Goal: Information Seeking & Learning: Learn about a topic

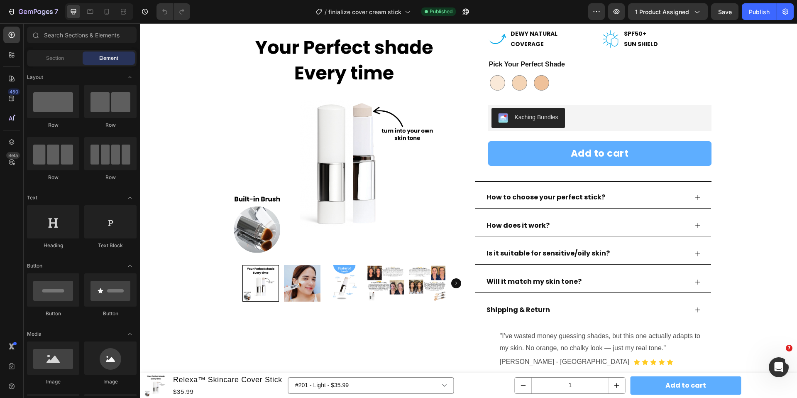
scroll to position [241, 0]
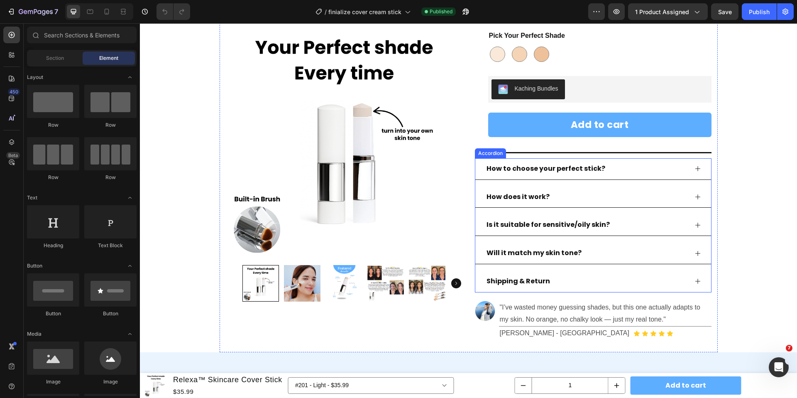
click at [701, 196] on icon at bounding box center [698, 197] width 7 height 7
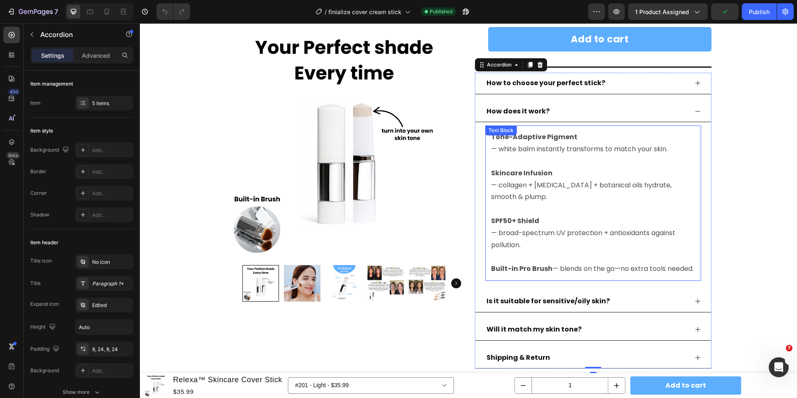
scroll to position [328, 0]
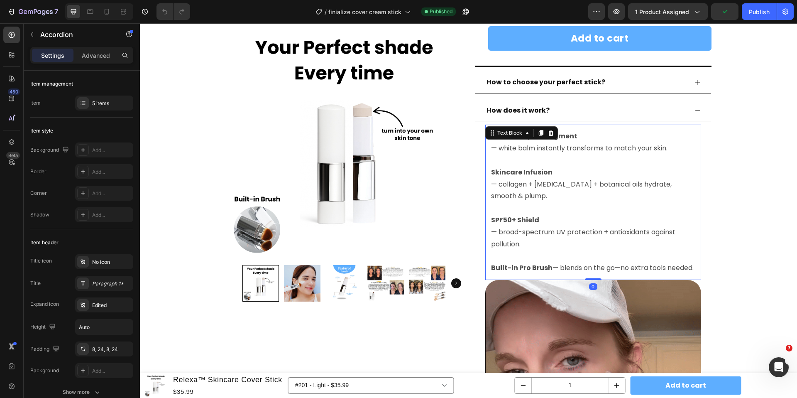
click at [541, 274] on p "Built-in Pro Brush — blends on the go—no extra tools needed." at bounding box center [593, 262] width 204 height 24
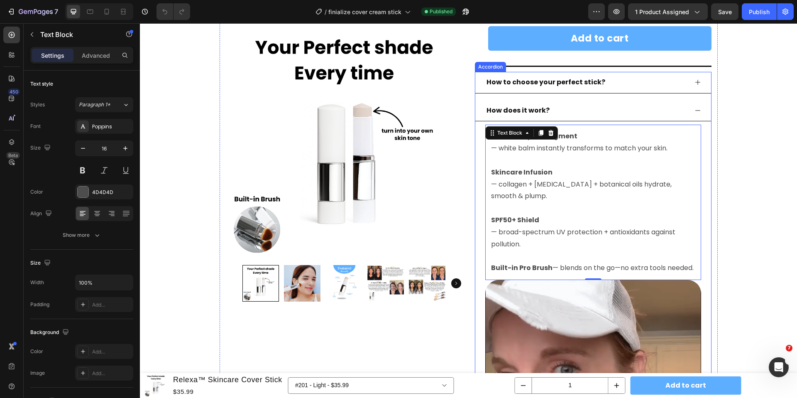
click at [524, 107] on p "How does it work?" at bounding box center [518, 111] width 63 height 12
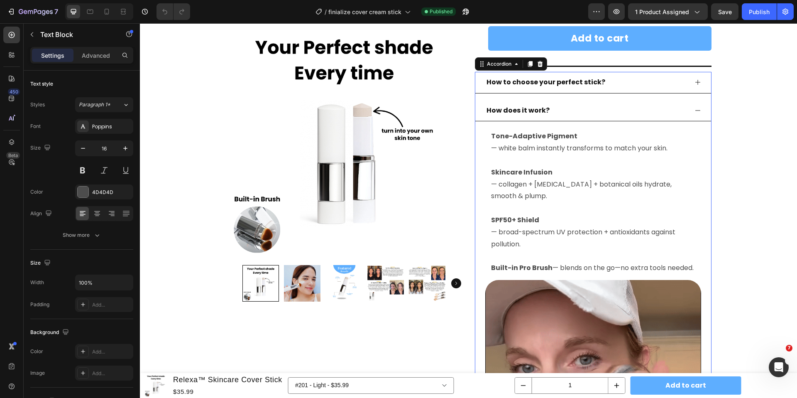
click at [524, 107] on p "How does it work?" at bounding box center [518, 111] width 63 height 12
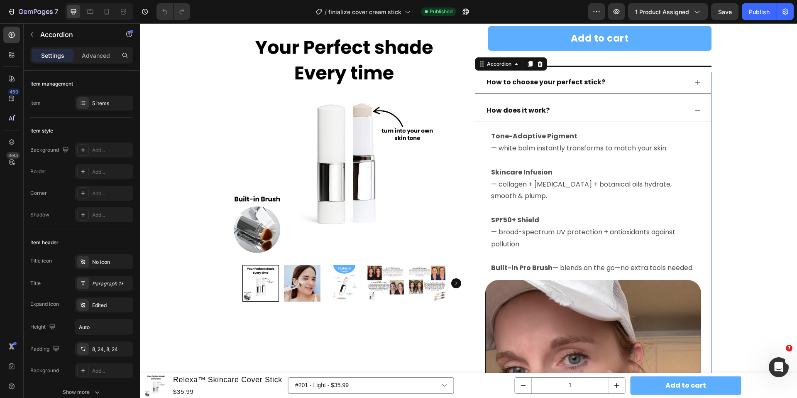
click at [524, 107] on p "How does it work?" at bounding box center [518, 111] width 63 height 12
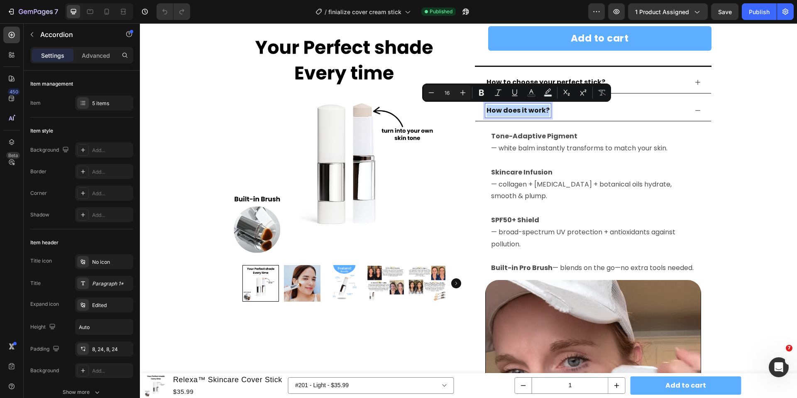
click at [701, 112] on div "How does it work?" at bounding box center [593, 111] width 236 height 22
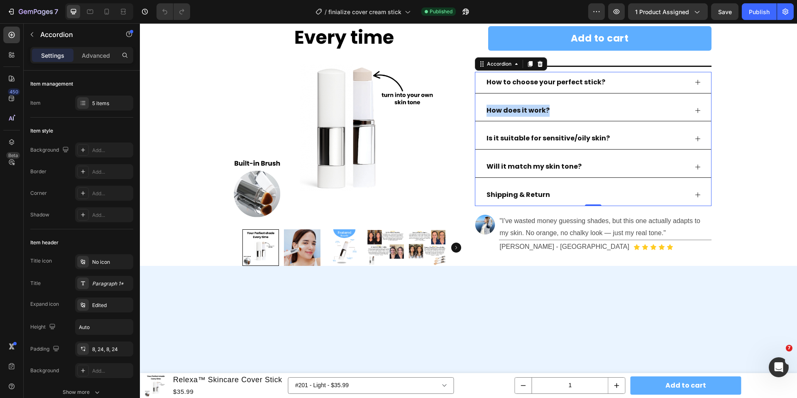
click at [700, 168] on icon at bounding box center [698, 167] width 7 height 7
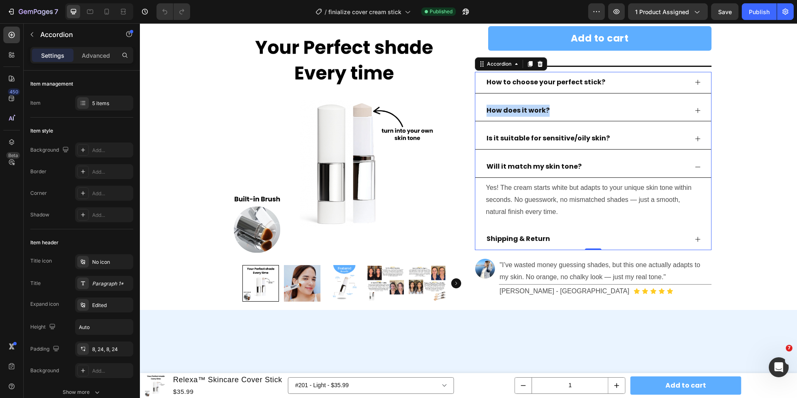
click at [552, 165] on p "Will it match my skin tone?" at bounding box center [534, 167] width 95 height 12
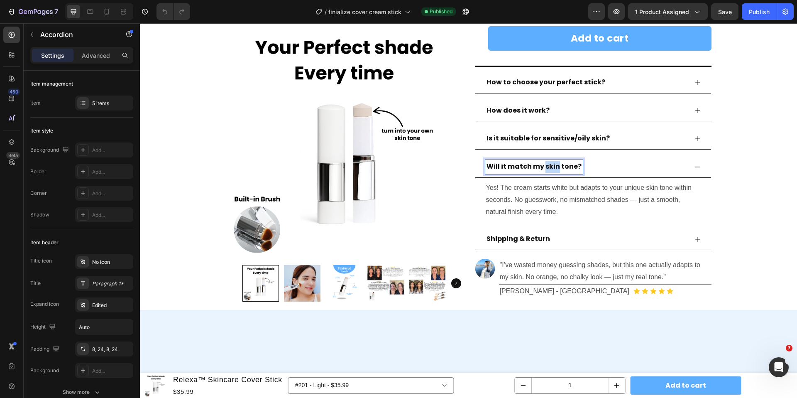
click at [552, 165] on p "Will it match my skin tone?" at bounding box center [534, 167] width 95 height 12
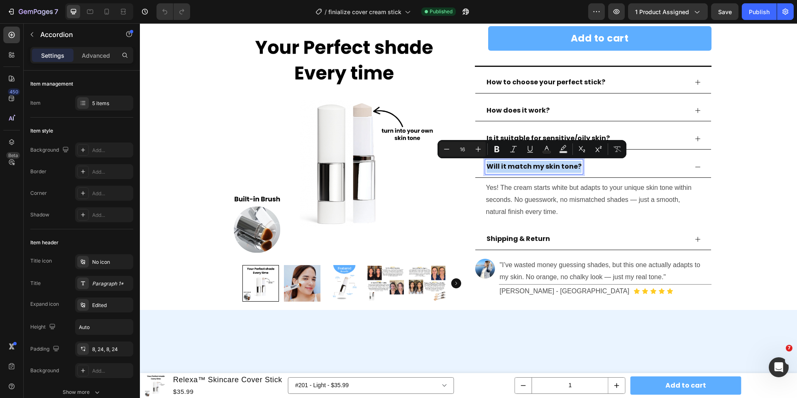
copy p "Will it match my skin tone?"
click at [454, 284] on icon "Carousel Next Arrow" at bounding box center [456, 283] width 10 height 10
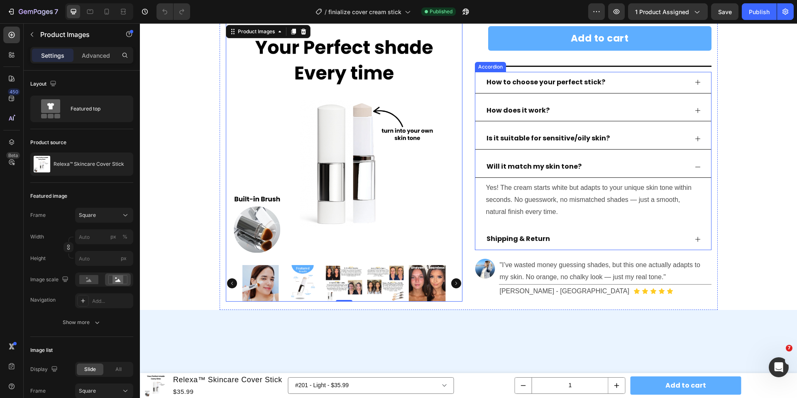
click at [697, 85] on icon at bounding box center [698, 82] width 7 height 7
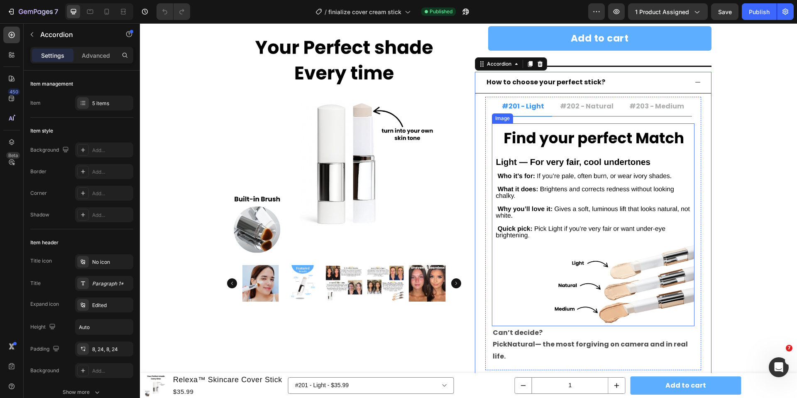
click at [583, 218] on img at bounding box center [593, 224] width 203 height 203
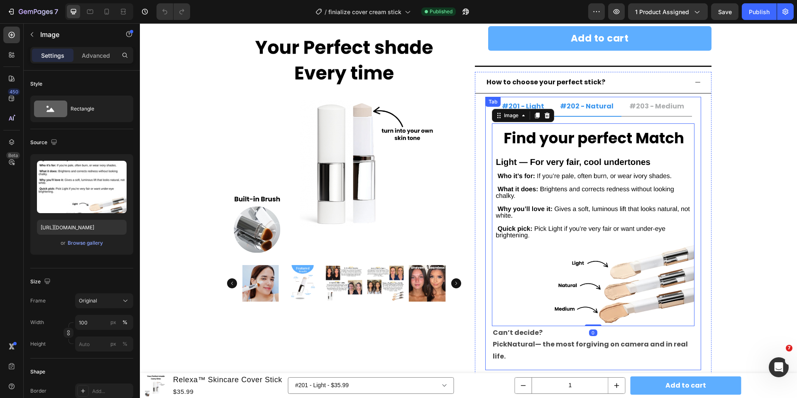
click at [590, 105] on p "#202 - Natural" at bounding box center [587, 106] width 54 height 10
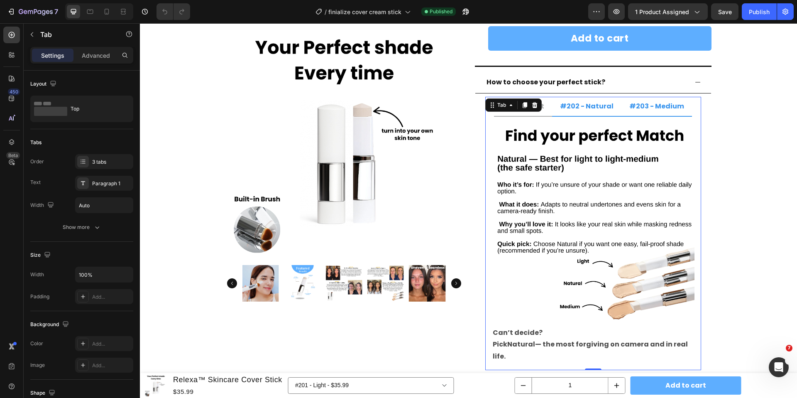
click at [644, 113] on li "#203 - Medium" at bounding box center [657, 107] width 71 height 20
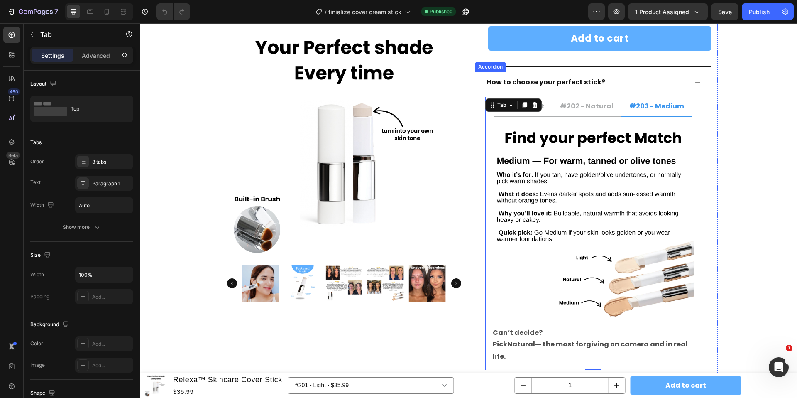
click at [698, 81] on icon at bounding box center [698, 82] width 7 height 7
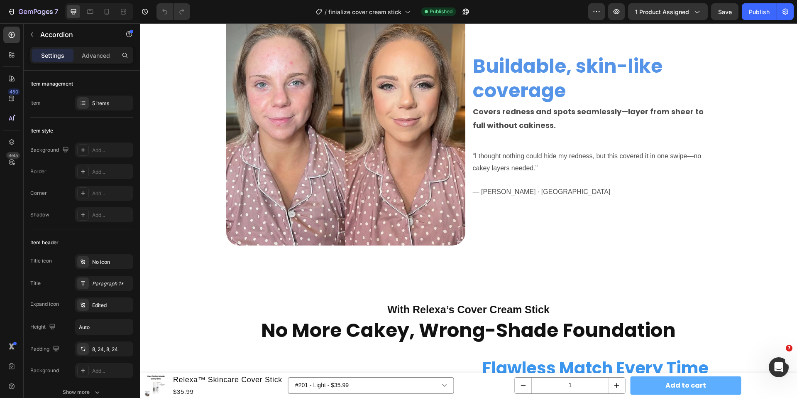
scroll to position [1163, 0]
